Goal: Transaction & Acquisition: Purchase product/service

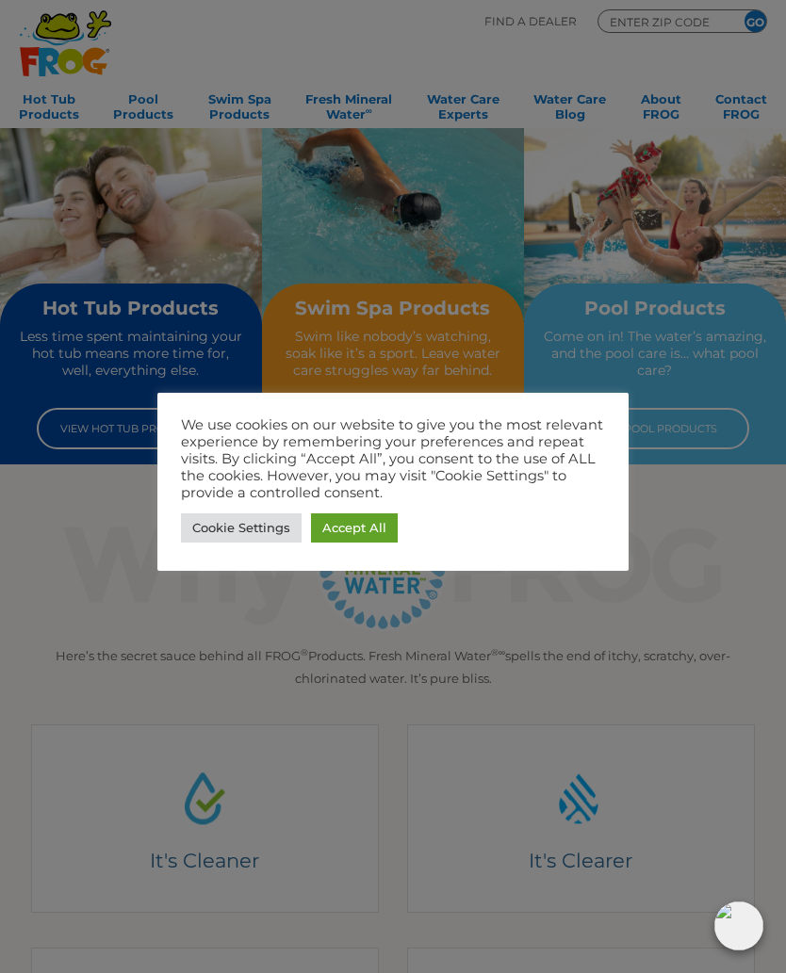
click at [355, 527] on link "Accept All" at bounding box center [354, 528] width 87 height 29
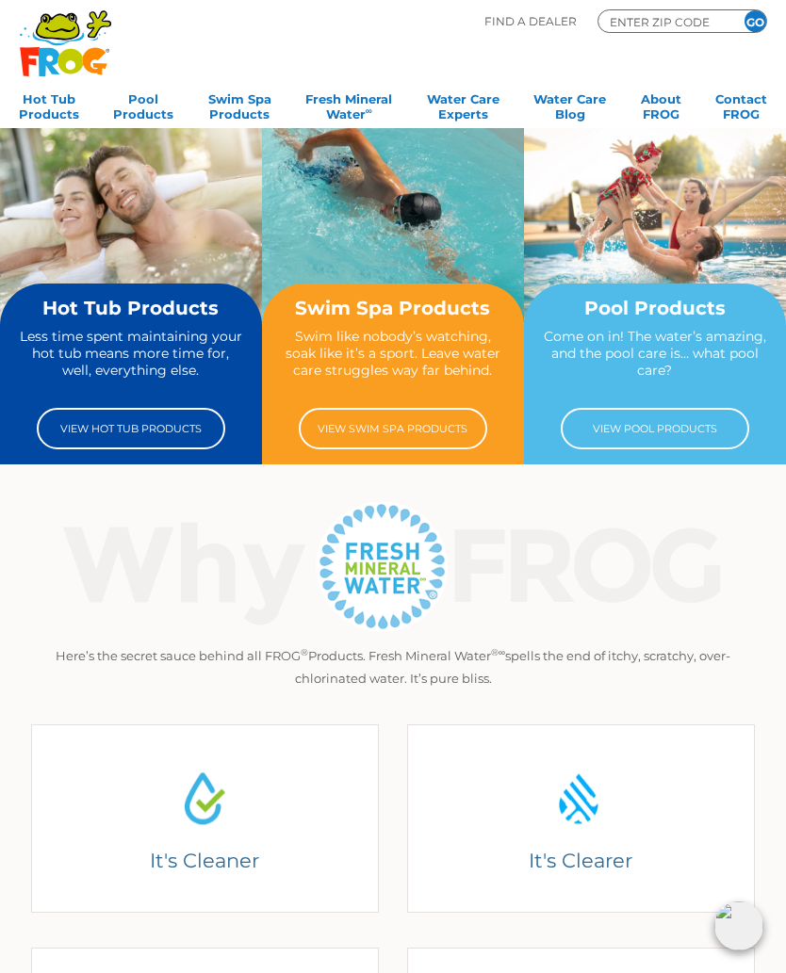
click at [92, 318] on h2 "Hot Tub Products" at bounding box center [131, 308] width 228 height 21
click at [101, 430] on link "View Hot Tub Products" at bounding box center [131, 428] width 188 height 41
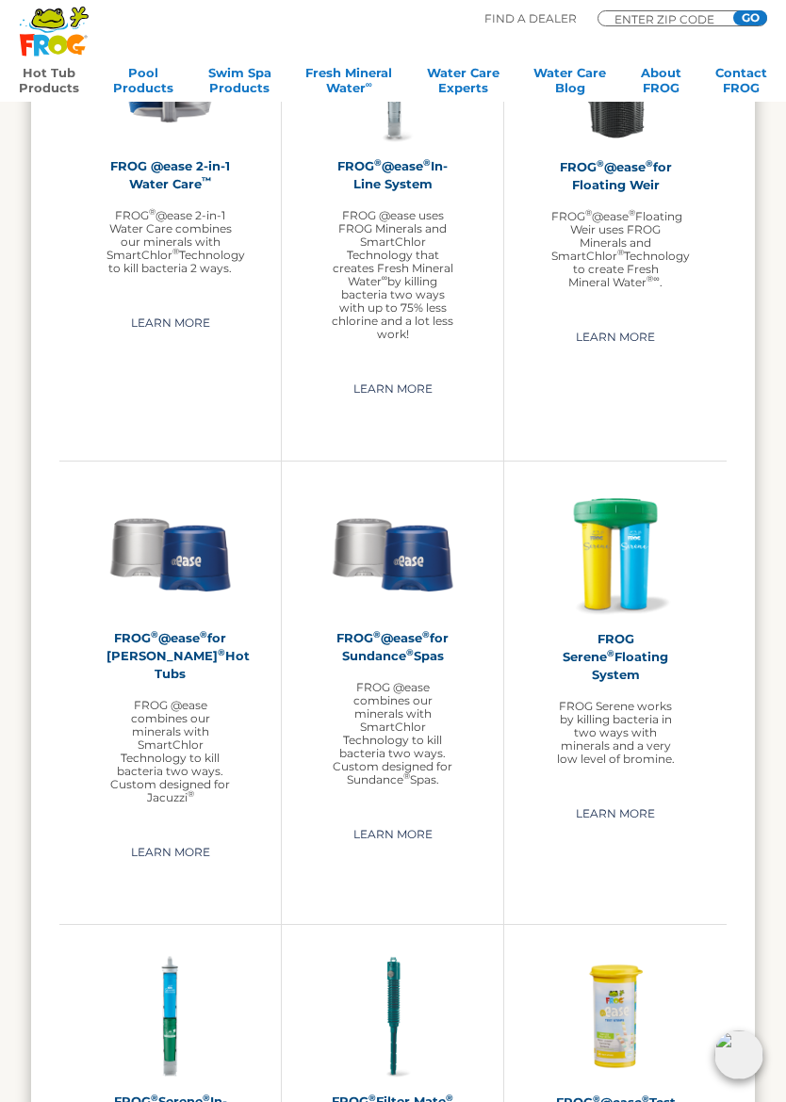
scroll to position [2017, 0]
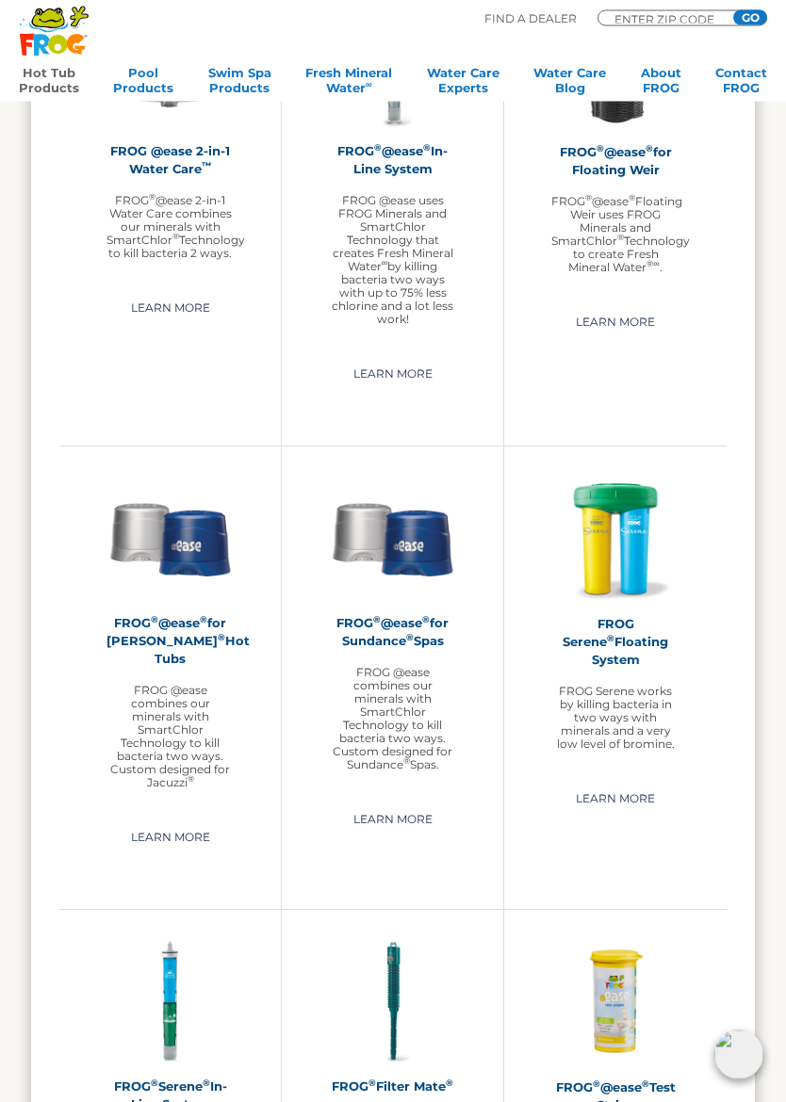
click at [152, 626] on sup "®" at bounding box center [155, 620] width 8 height 10
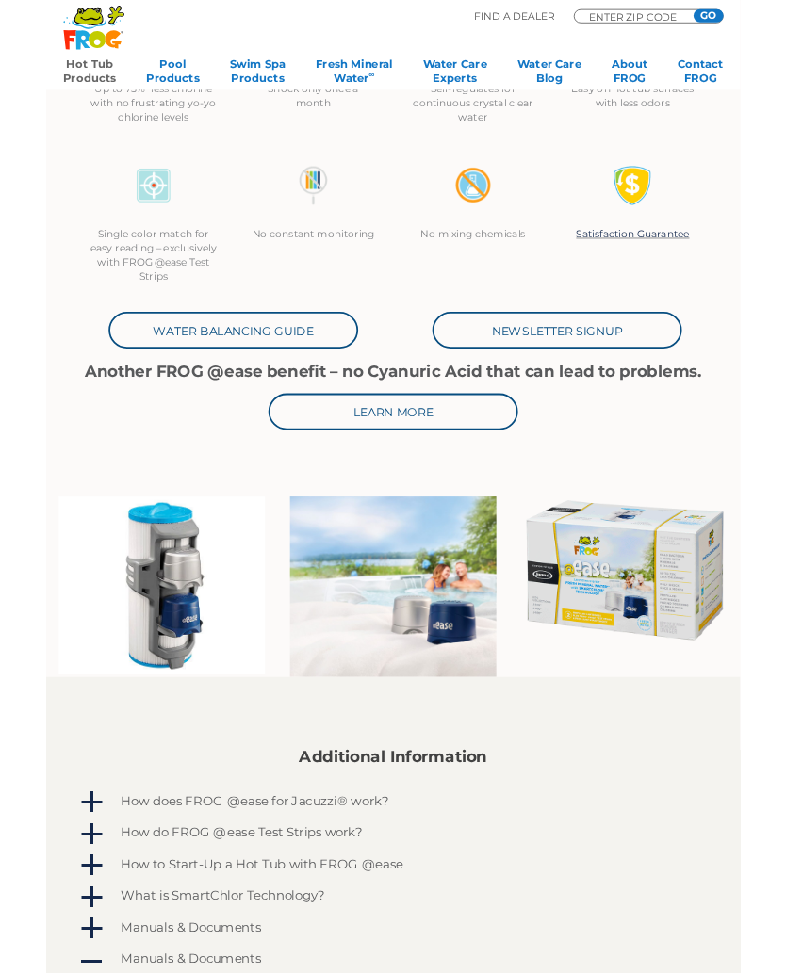
scroll to position [506, 0]
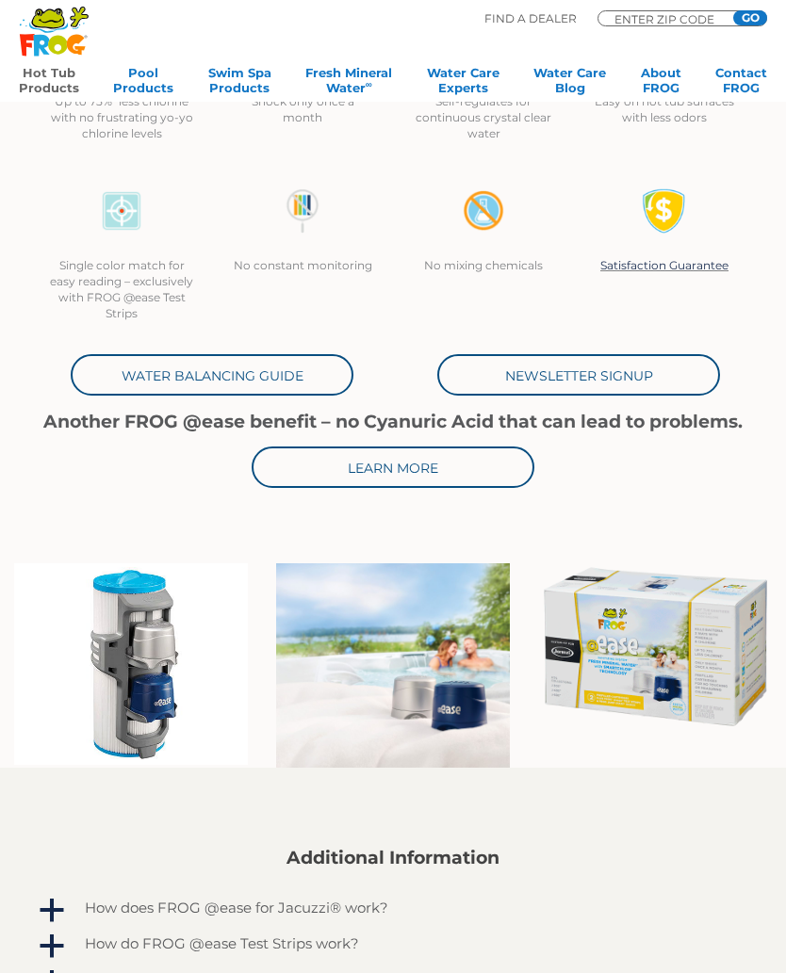
click at [715, 657] on img at bounding box center [655, 646] width 234 height 167
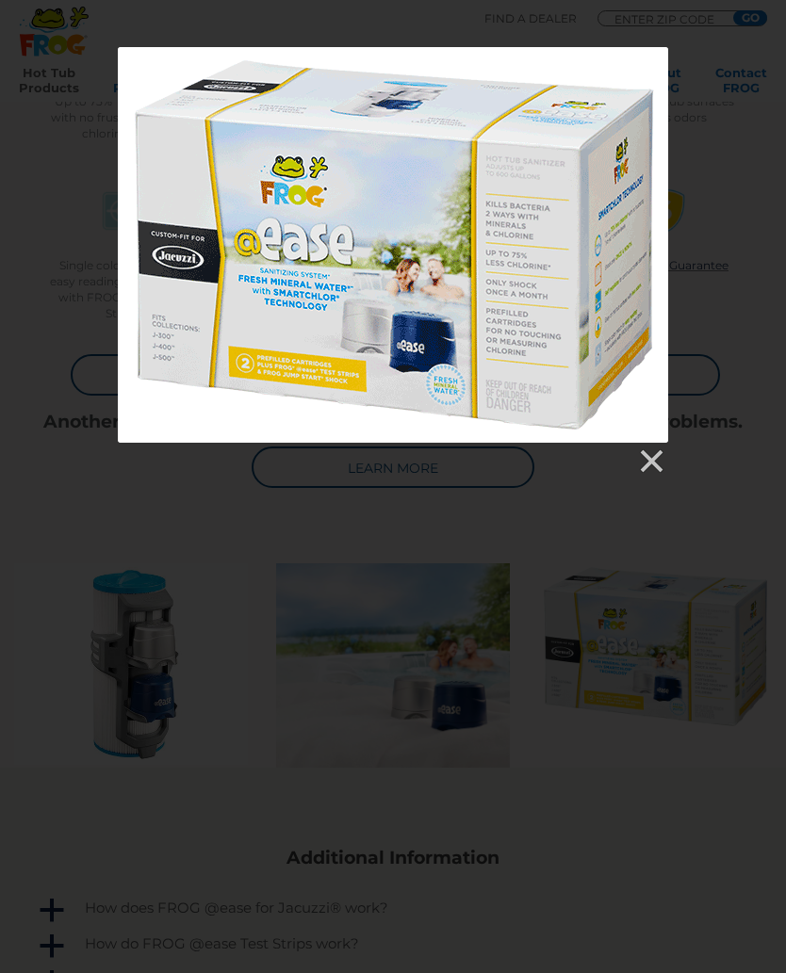
click at [642, 470] on link at bounding box center [650, 462] width 28 height 28
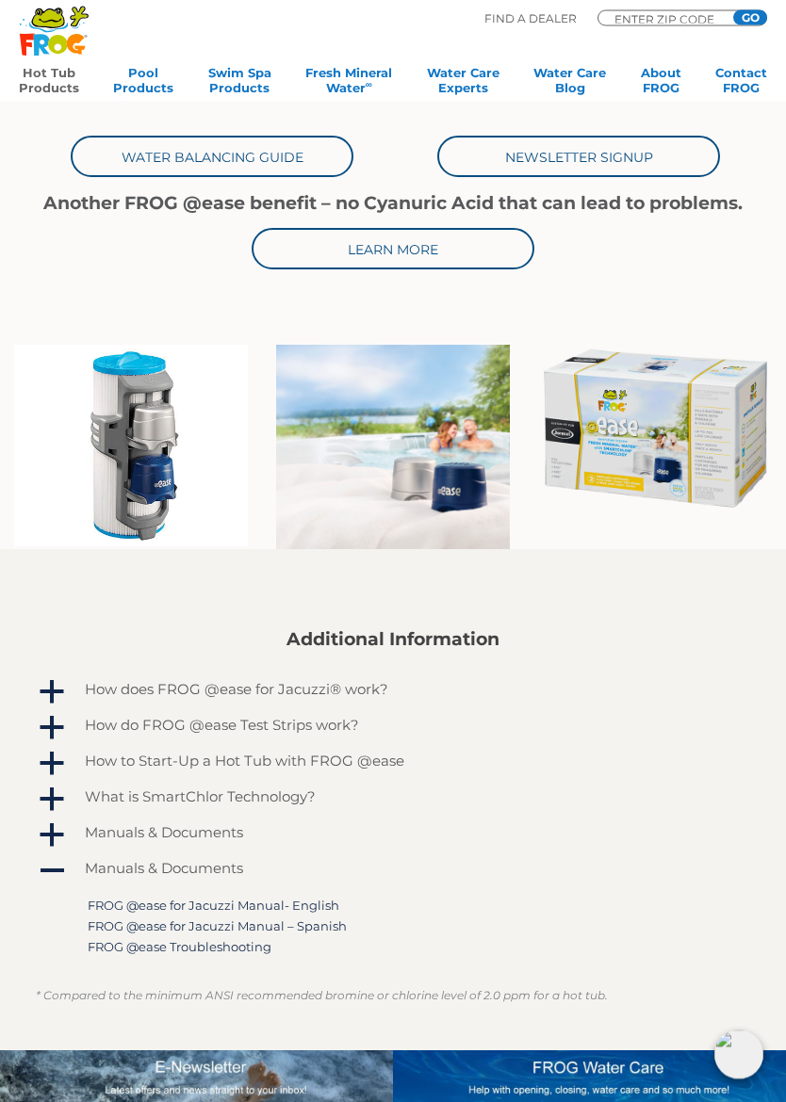
scroll to position [725, 0]
click at [692, 474] on img at bounding box center [655, 428] width 234 height 167
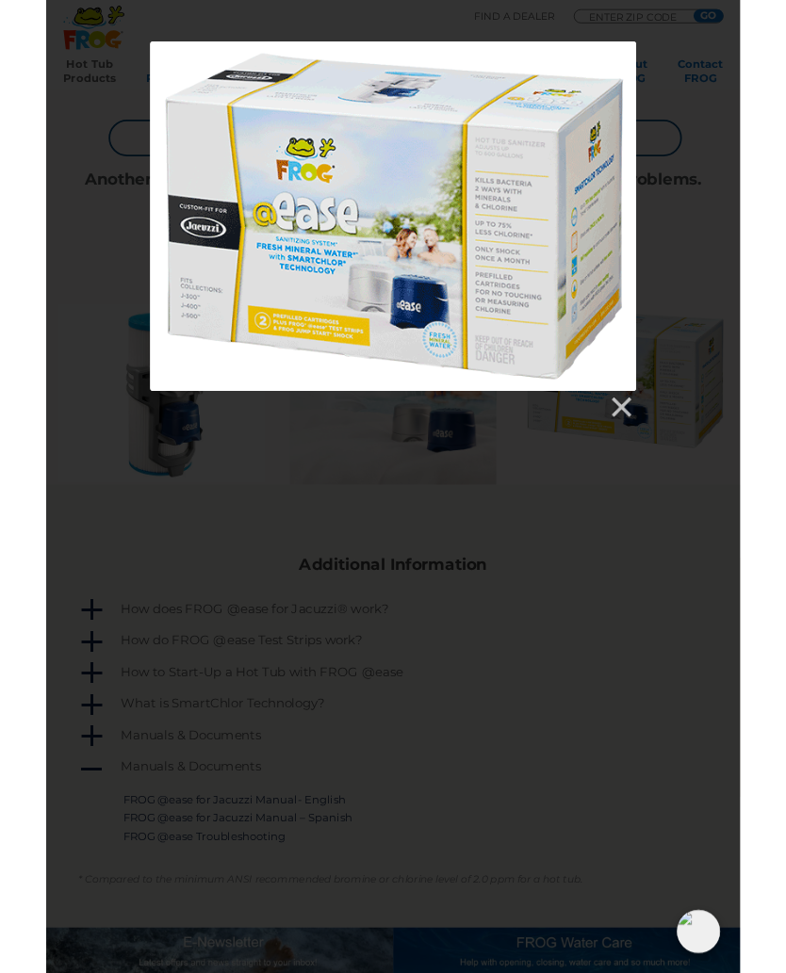
scroll to position [777, 0]
